Goal: Task Accomplishment & Management: Use online tool/utility

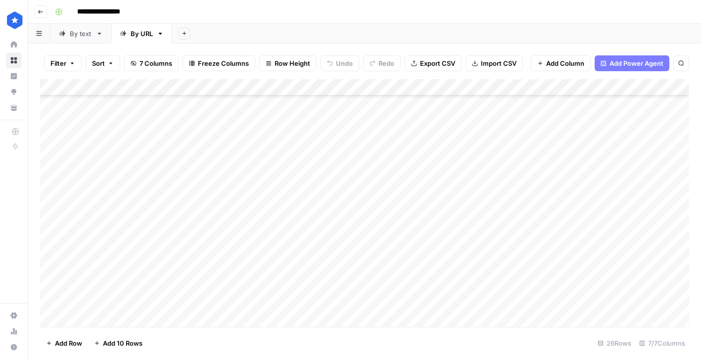
scroll to position [206, 0]
click at [324, 283] on div "Add Column" at bounding box center [364, 203] width 649 height 248
